Goal: Find specific page/section: Find specific page/section

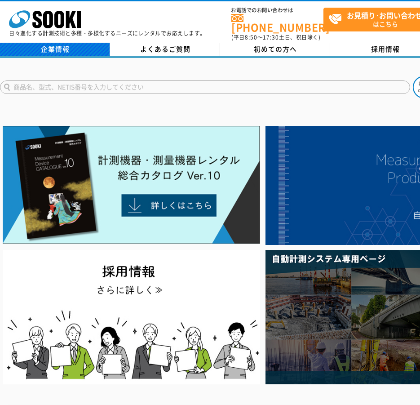
click at [59, 48] on link "企業情報" at bounding box center [55, 49] width 110 height 13
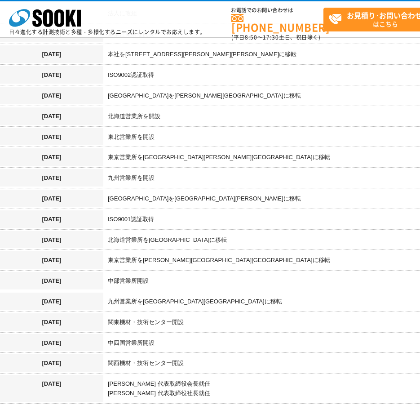
scroll to position [674, 0]
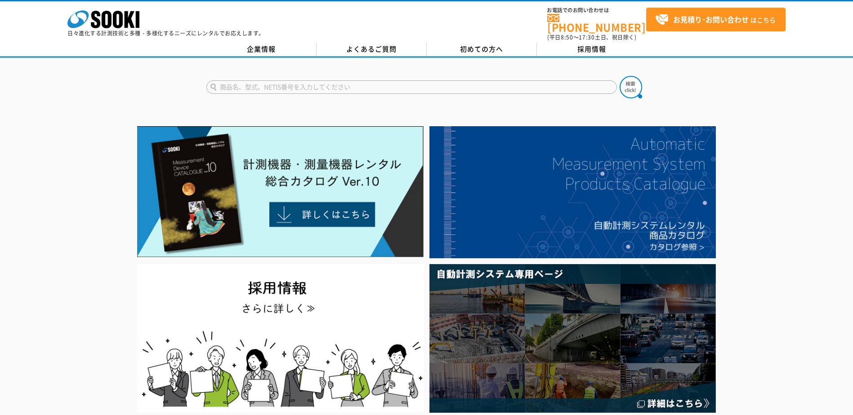
click at [307, 80] on input "text" at bounding box center [411, 86] width 410 height 13
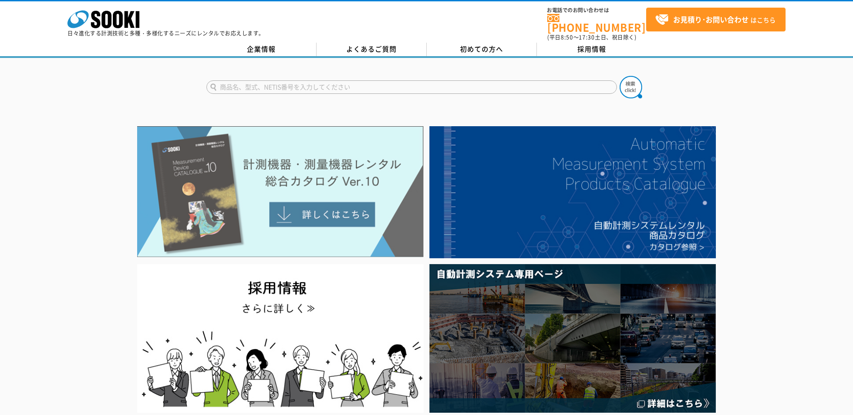
type input "商品名、型式、NETIS番号を入力してください"
click at [328, 204] on img at bounding box center [280, 191] width 286 height 131
